Goal: Task Accomplishment & Management: Use online tool/utility

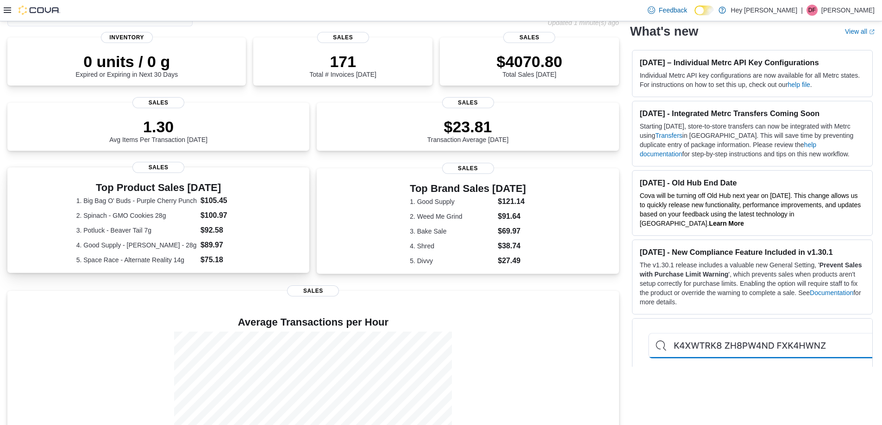
scroll to position [125, 0]
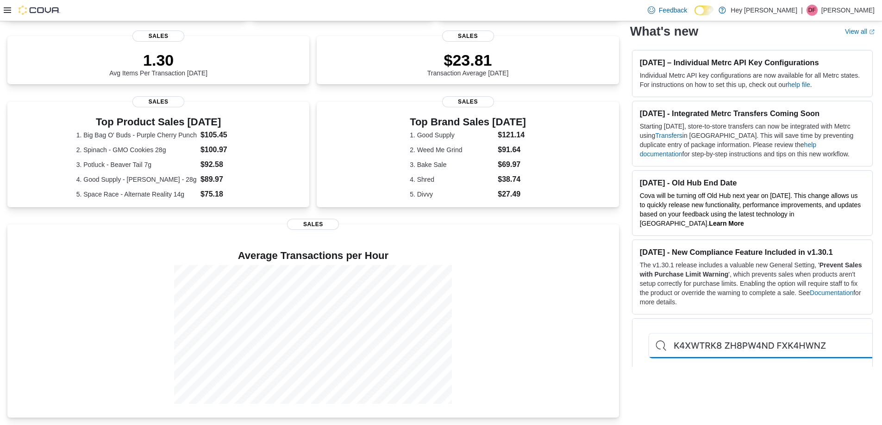
click at [4, 7] on icon at bounding box center [7, 9] width 7 height 7
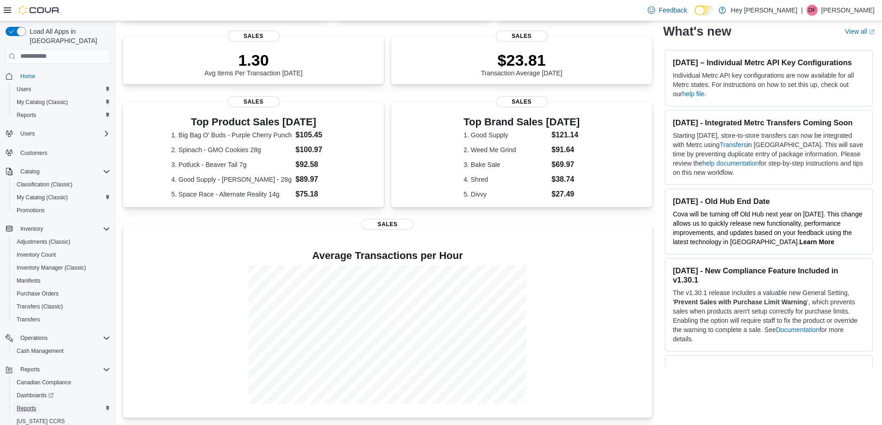
click at [28, 405] on span "Reports" at bounding box center [26, 408] width 19 height 7
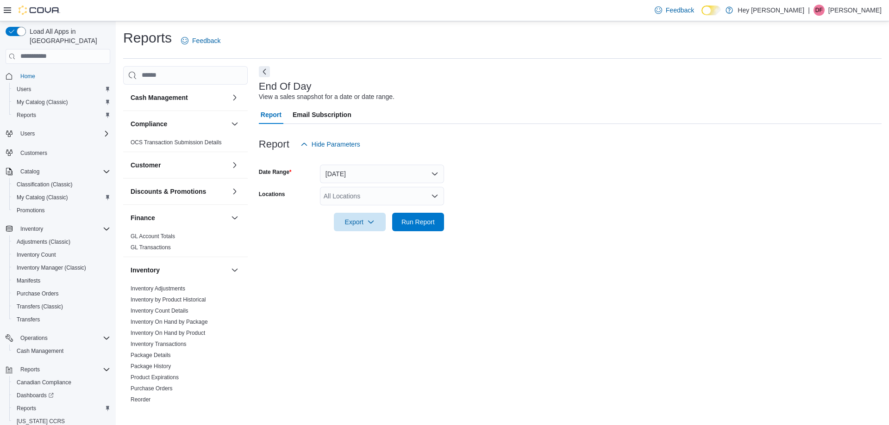
click at [432, 194] on icon "Open list of options" at bounding box center [434, 196] width 7 height 7
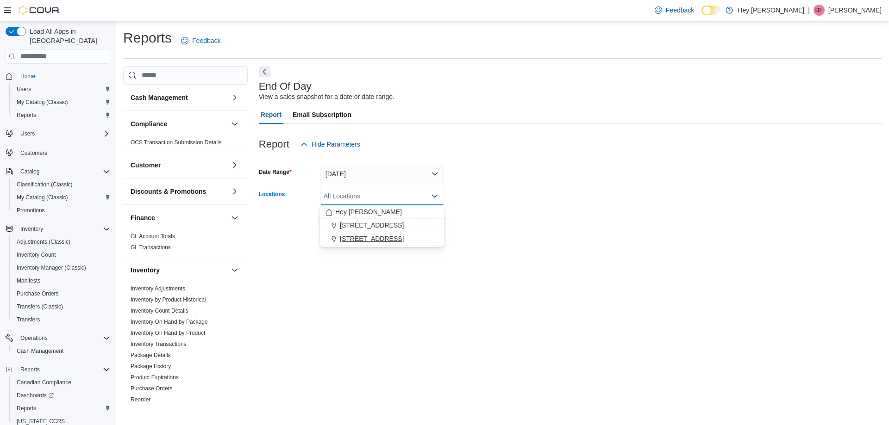
click at [365, 239] on span "[STREET_ADDRESS]" at bounding box center [372, 238] width 64 height 9
click at [351, 320] on div "End Of Day View a sales snapshot for a date or date range. Report Email Subscri…" at bounding box center [570, 234] width 622 height 337
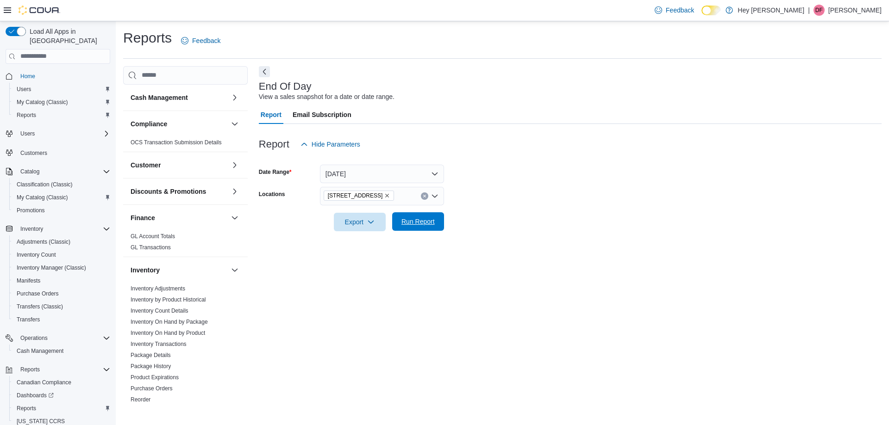
click at [408, 226] on span "Run Report" at bounding box center [417, 221] width 33 height 9
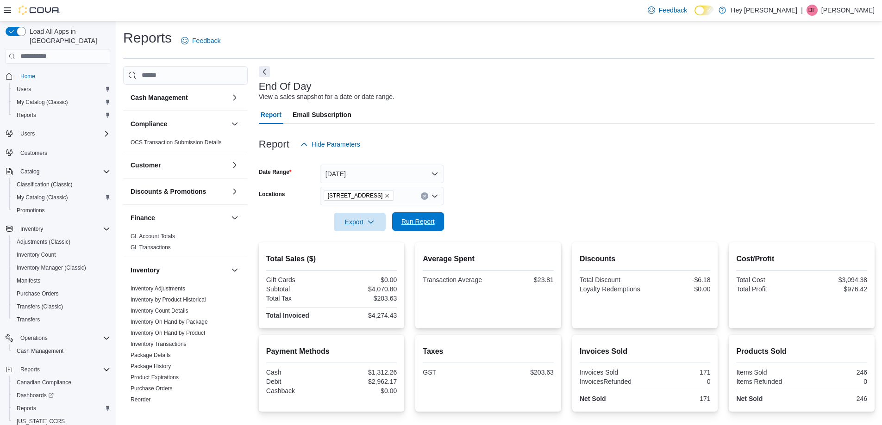
click at [406, 227] on span "Run Report" at bounding box center [418, 221] width 41 height 19
click at [375, 219] on span "Export" at bounding box center [359, 221] width 41 height 19
click at [346, 260] on span "Export to Pdf" at bounding box center [361, 258] width 42 height 7
